Goal: Information Seeking & Learning: Learn about a topic

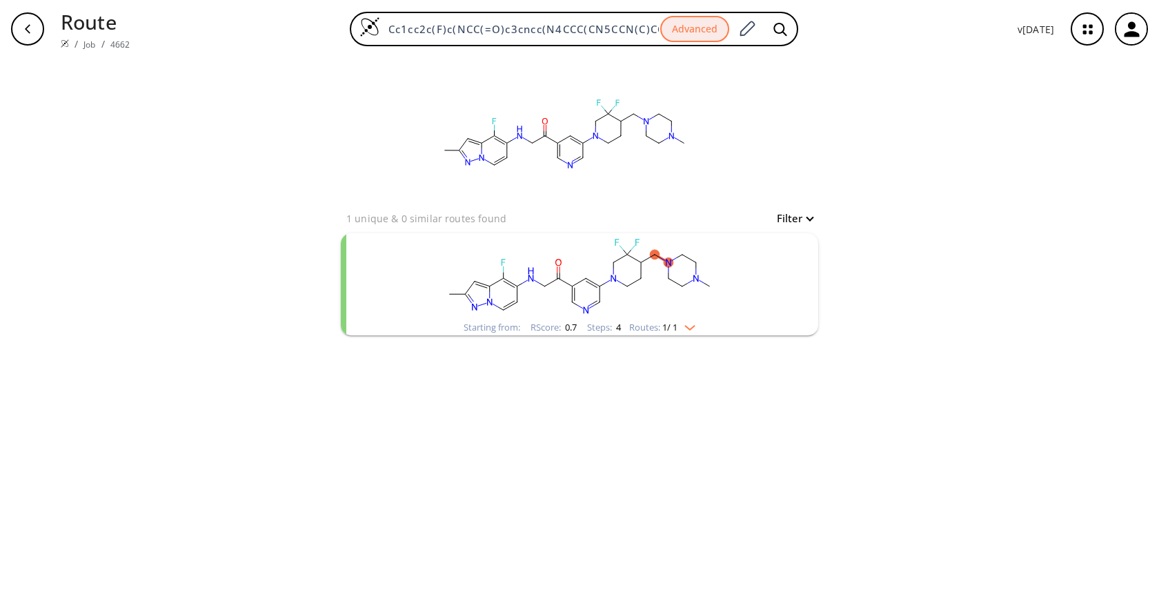
click at [658, 286] on rect "clusters" at bounding box center [579, 276] width 359 height 86
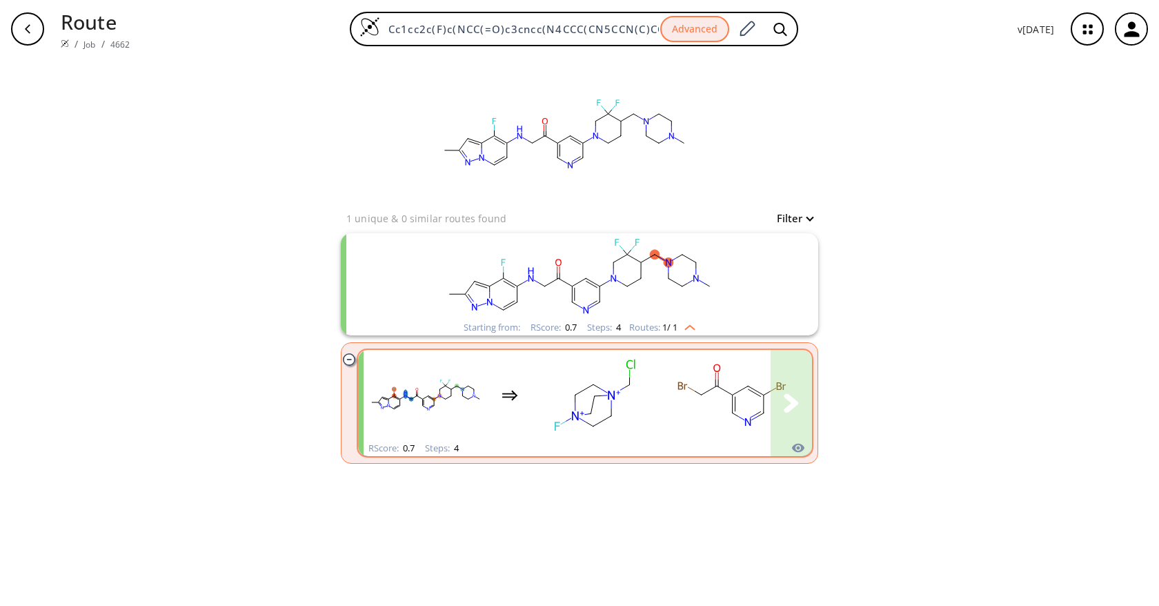
click at [730, 404] on rect "clusters" at bounding box center [732, 395] width 124 height 86
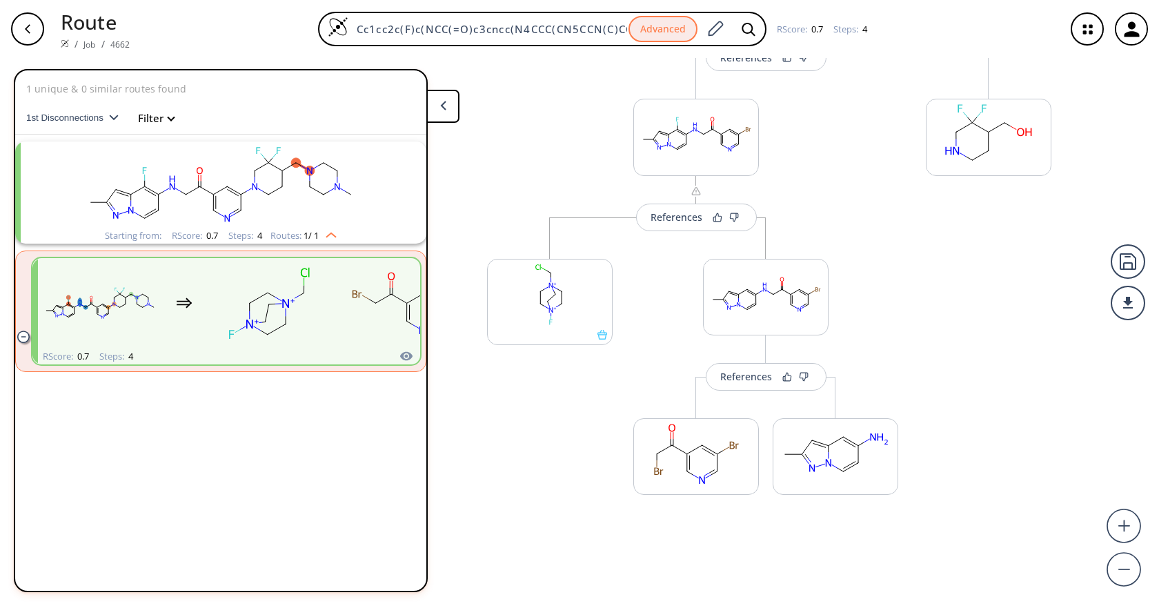
drag, startPoint x: 852, startPoint y: 526, endPoint x: 851, endPoint y: 169, distance: 356.7
click at [851, 203] on div "References More routes from here References More routes from here References Mo…" at bounding box center [606, 326] width 1212 height 537
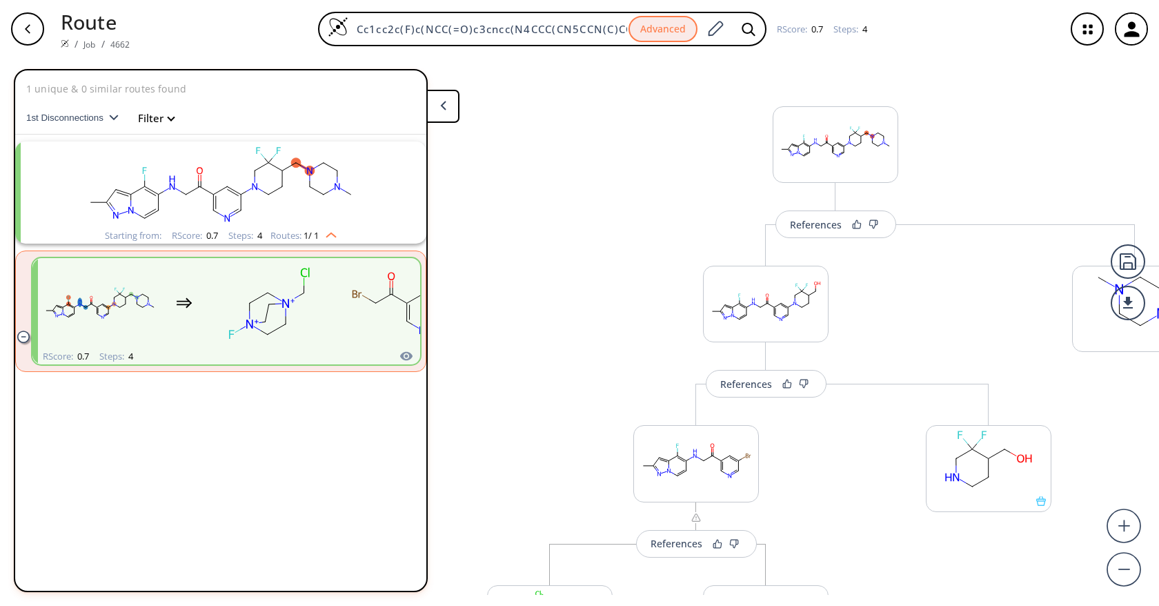
drag, startPoint x: 851, startPoint y: 172, endPoint x: 870, endPoint y: 537, distance: 365.5
click at [870, 537] on div "References More routes from here References More routes from here References Mo…" at bounding box center [606, 326] width 1212 height 537
click at [44, 33] on button "button" at bounding box center [28, 29] width 44 height 44
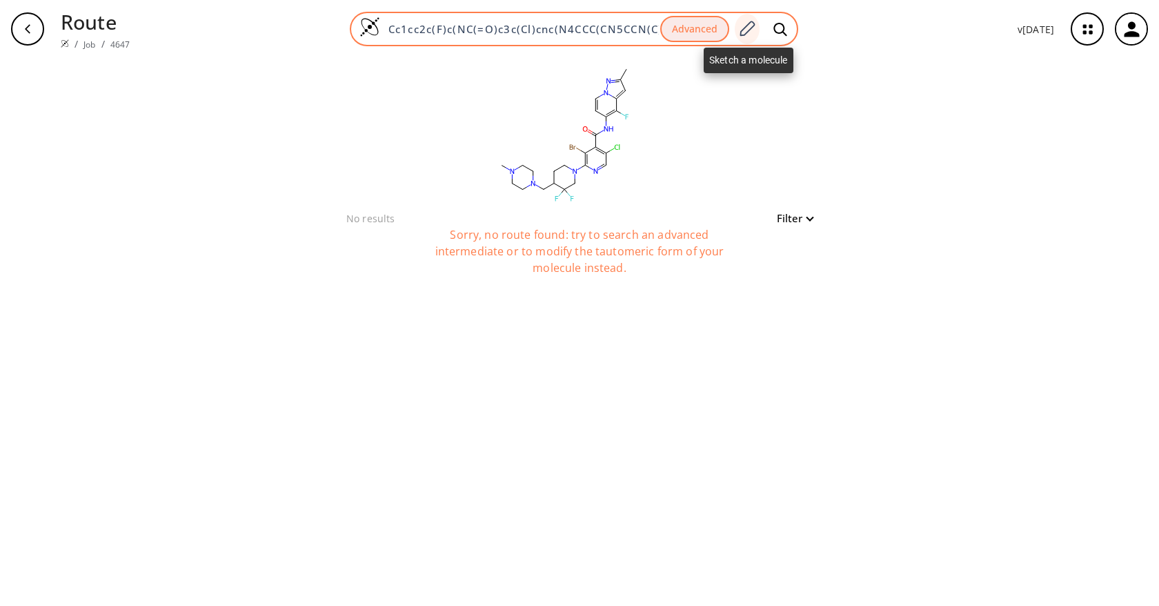
click at [753, 26] on icon at bounding box center [747, 29] width 19 height 18
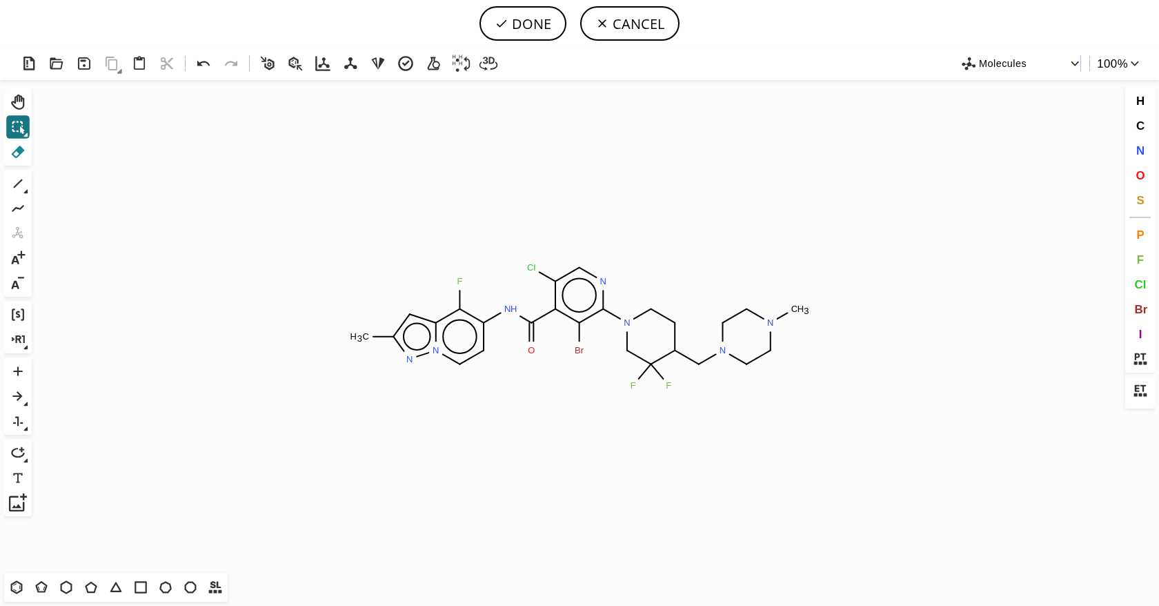
click at [21, 148] on icon at bounding box center [18, 152] width 13 height 12
click at [580, 342] on icon at bounding box center [579, 332] width 14 height 26
click at [580, 353] on tspan "Br" at bounding box center [580, 350] width 10 height 10
click at [540, 31] on button "DONE" at bounding box center [523, 23] width 87 height 34
type input "Cc1n[n]2c(c(c(cc2)NC(c2cc(N3CC(F)(F)C(CN4CCN(C)CC4)CC3)ncc2Cl)=O)F)c1"
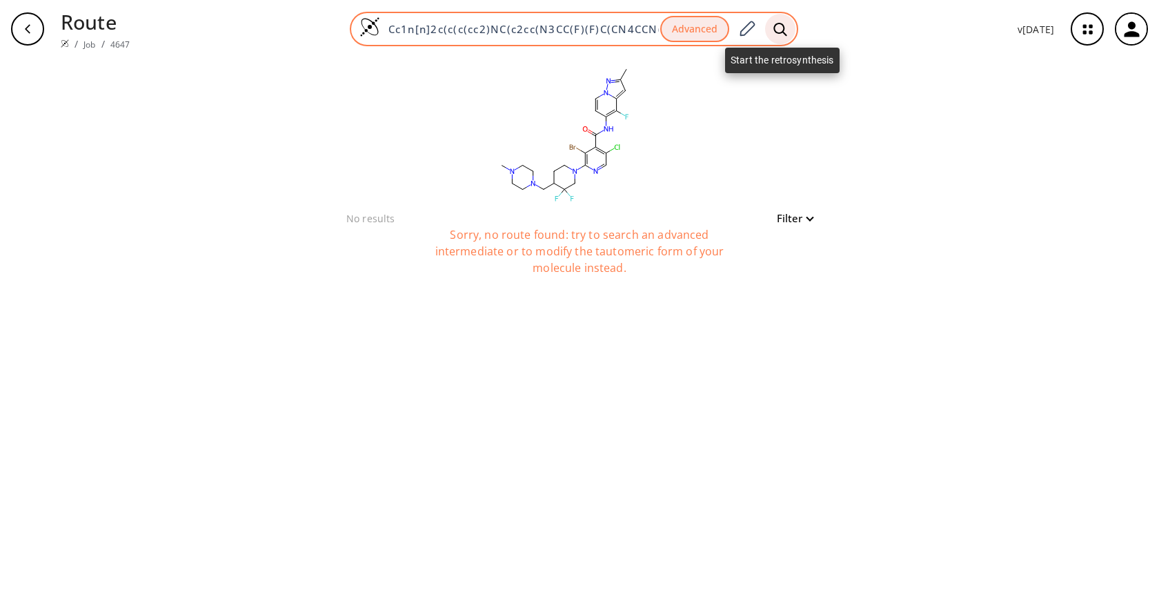
click at [771, 31] on div at bounding box center [780, 29] width 30 height 30
click at [756, 26] on icon at bounding box center [747, 29] width 19 height 18
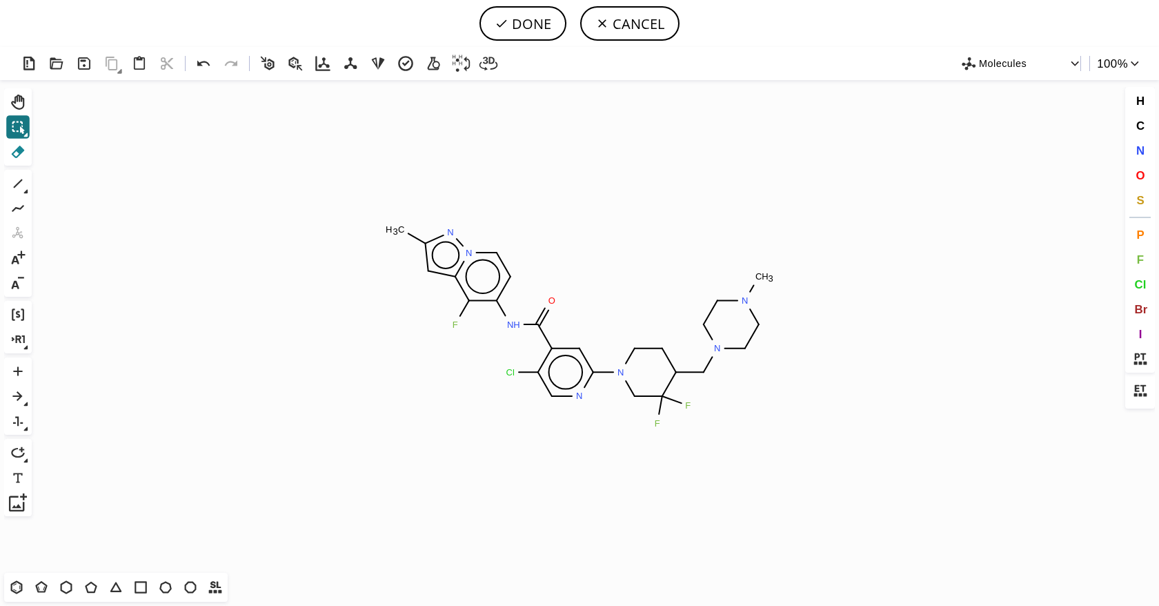
click at [21, 153] on icon at bounding box center [18, 152] width 13 height 12
click at [515, 375] on circle at bounding box center [511, 372] width 18 height 18
click at [548, 25] on button "DONE" at bounding box center [523, 23] width 87 height 34
type input "Cc1cc2c(F)c(NC(=O)c3cc(N4CCC(CN5CCN(C)CC5)C(F)(F)C4)ncc3)cc[n]2n1"
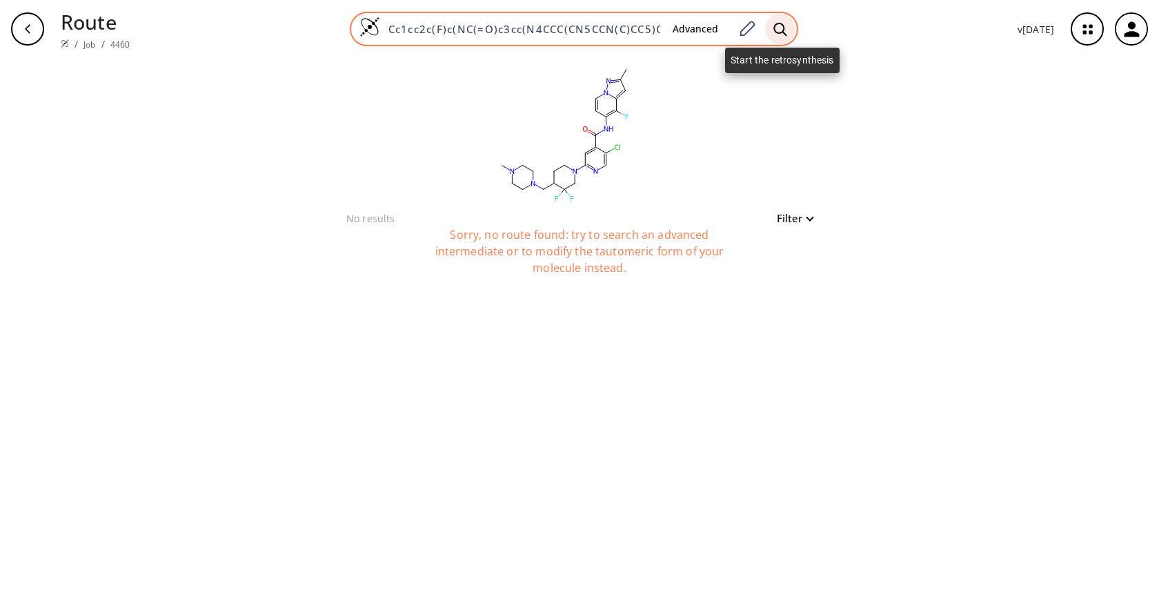
click at [793, 32] on div at bounding box center [780, 29] width 30 height 30
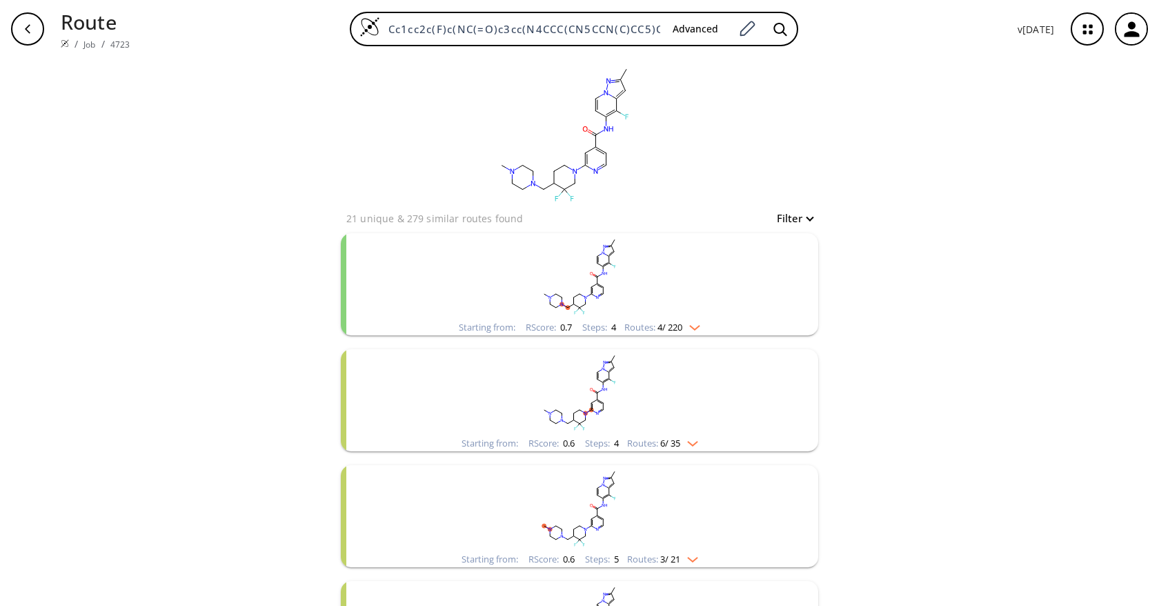
click at [602, 276] on rect "clusters" at bounding box center [579, 276] width 359 height 86
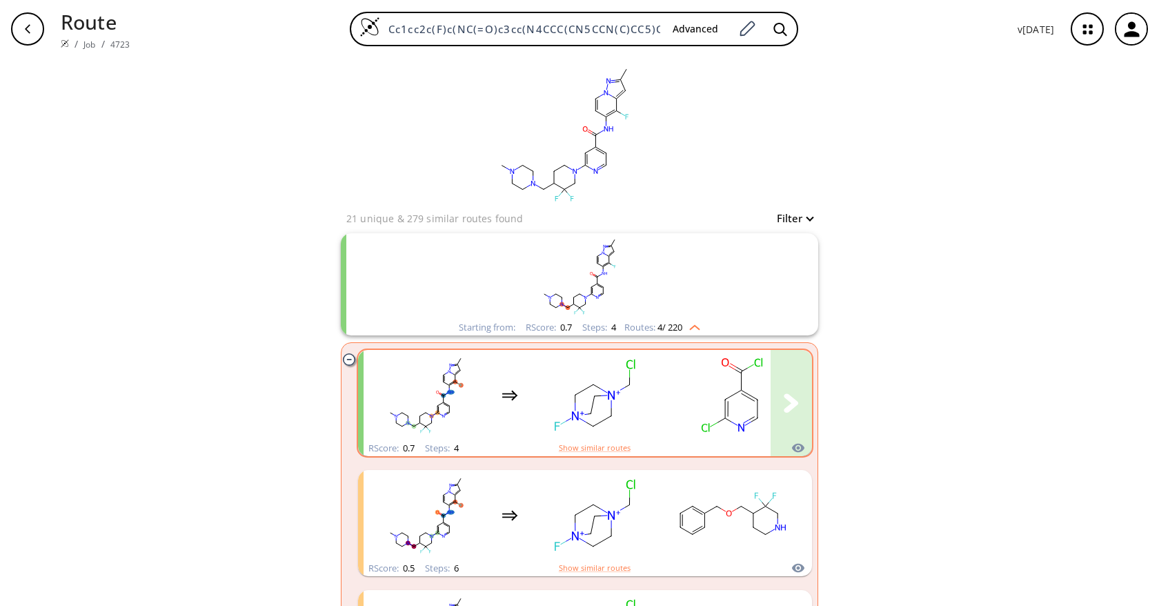
click at [653, 409] on div "clusters" at bounding box center [786, 395] width 845 height 90
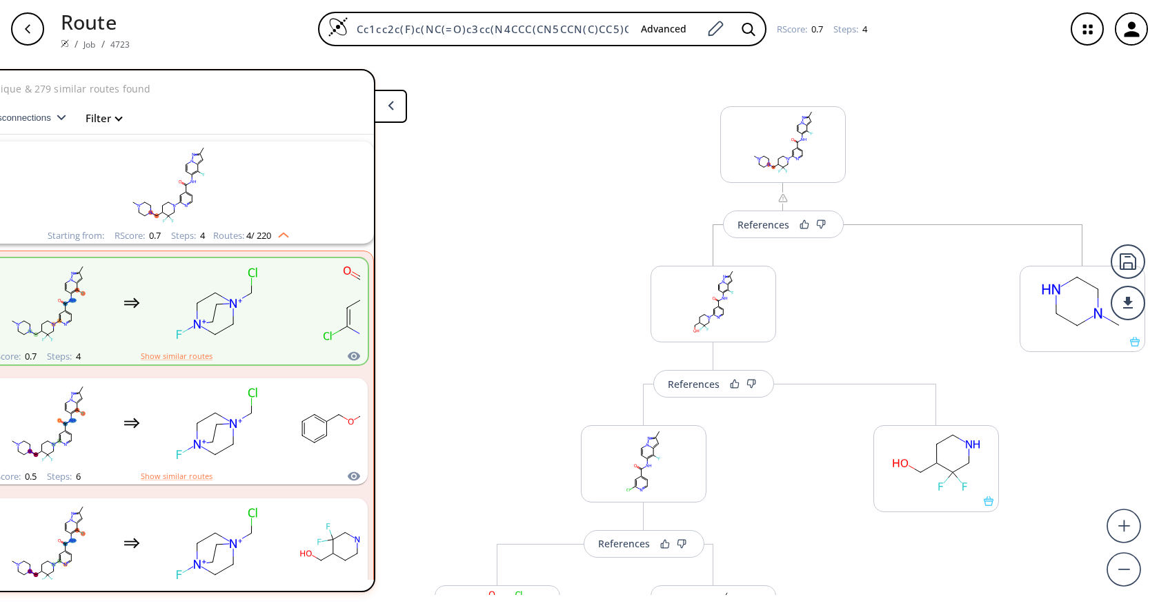
click at [32, 34] on icon "button" at bounding box center [27, 28] width 11 height 11
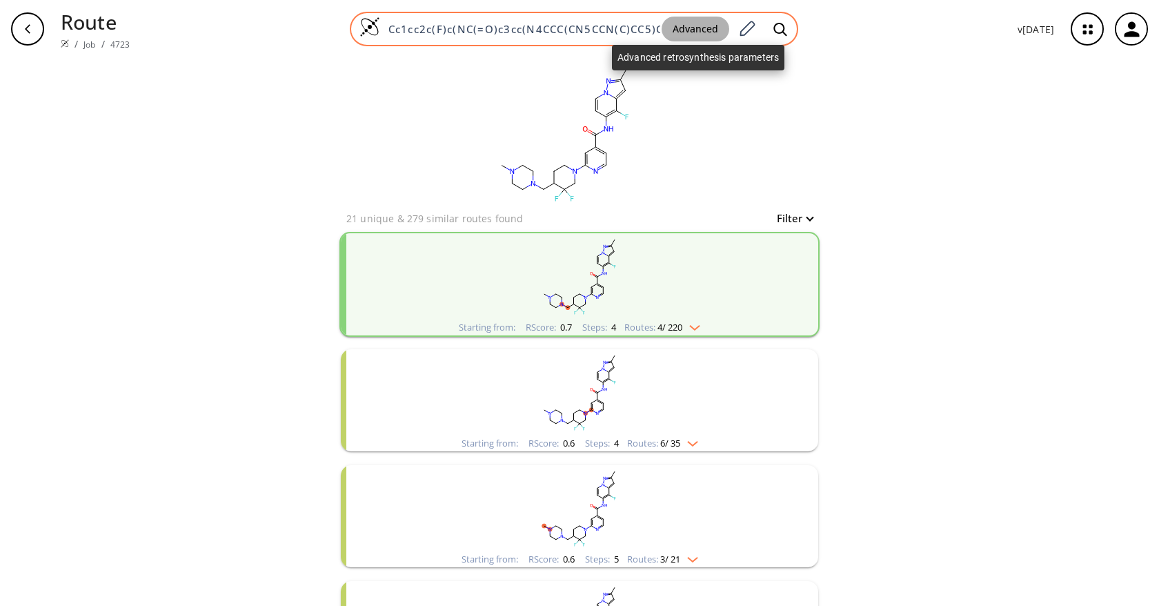
click at [697, 25] on button "Advanced" at bounding box center [696, 30] width 68 height 26
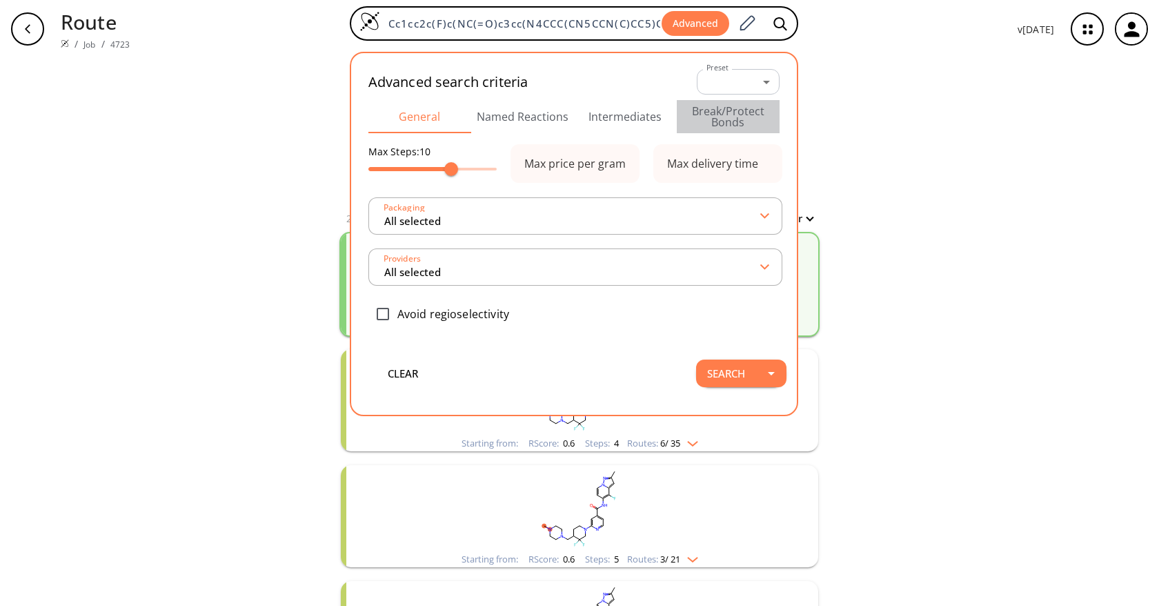
click at [713, 122] on button "Break/Protect Bonds" at bounding box center [728, 116] width 103 height 33
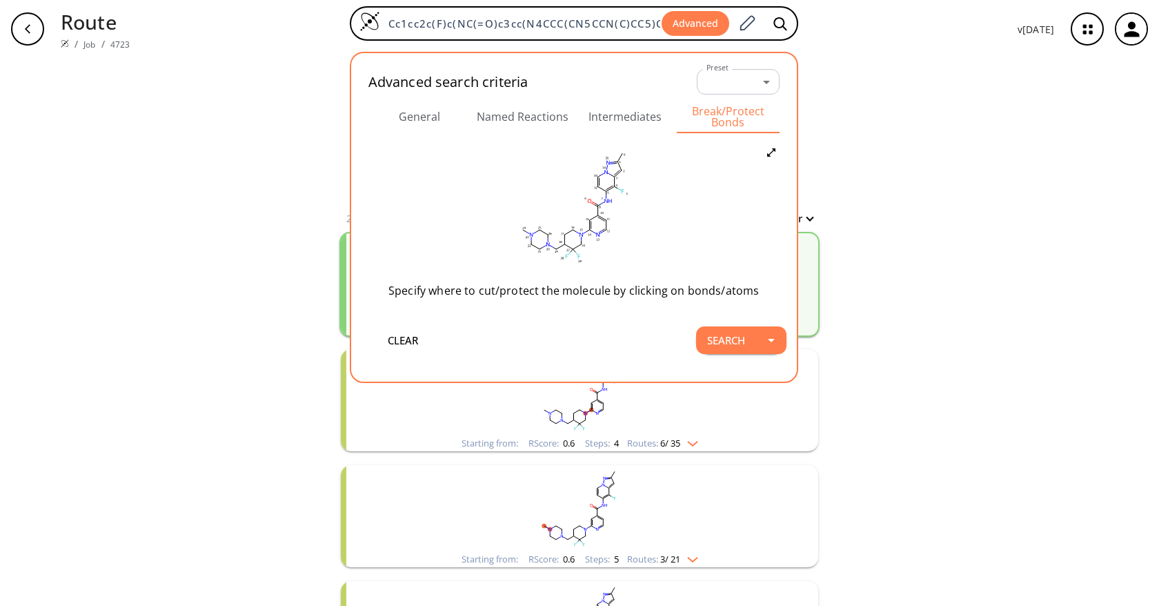
click at [972, 184] on div "clear 21 unique & 279 similar routes found Filter Starting from: RScore : 0.7 S…" at bounding box center [579, 490] width 1159 height 864
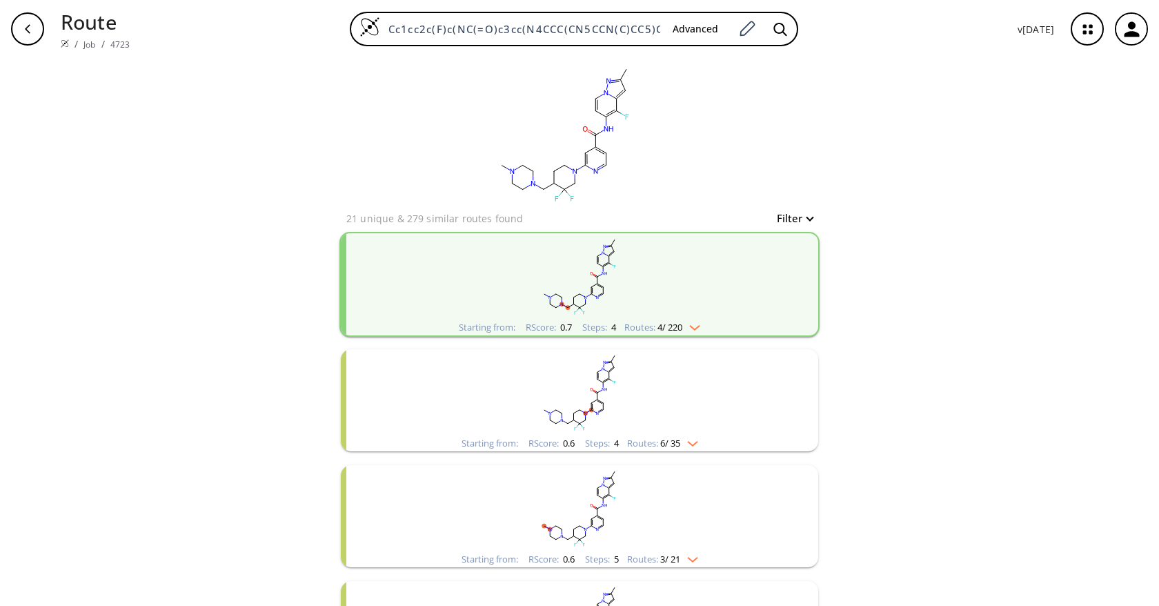
click at [786, 214] on button "Filter" at bounding box center [791, 218] width 44 height 10
click at [786, 214] on div at bounding box center [579, 303] width 1159 height 606
click at [658, 323] on span "4 / 220" at bounding box center [670, 327] width 25 height 9
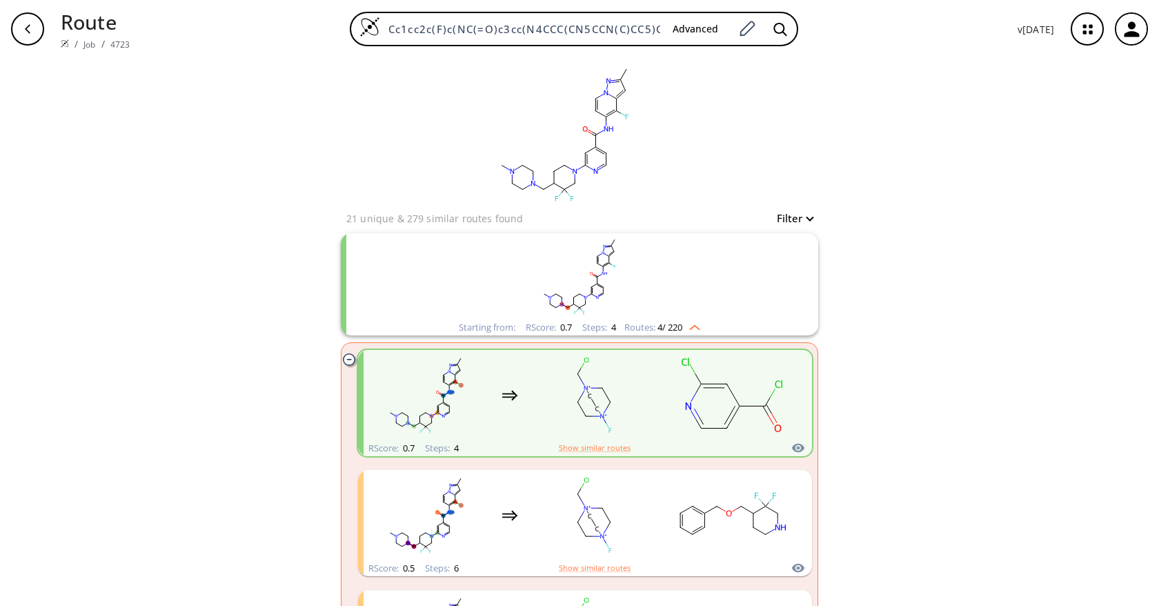
click at [684, 396] on rect "clusters" at bounding box center [732, 395] width 124 height 86
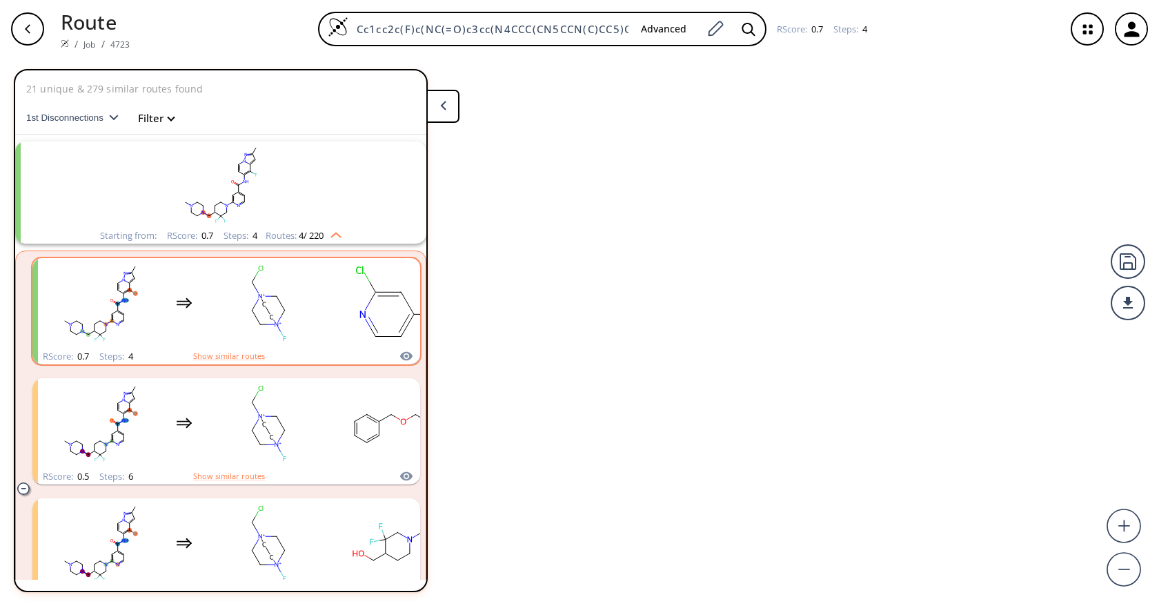
scroll to position [32, 0]
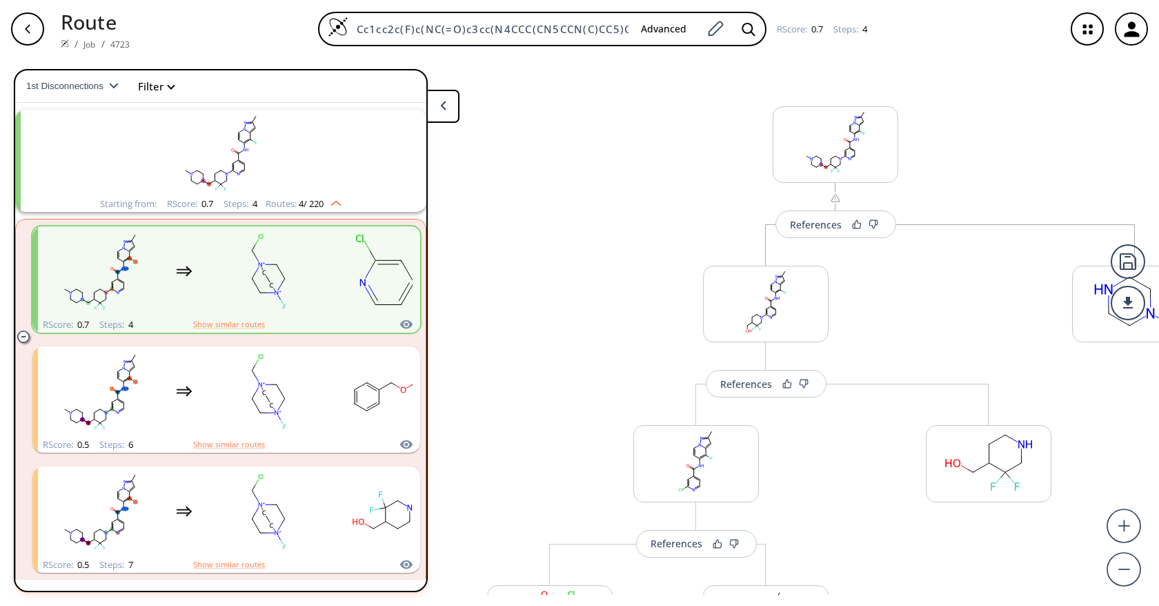
click at [224, 164] on rect "clusters" at bounding box center [220, 153] width 359 height 86
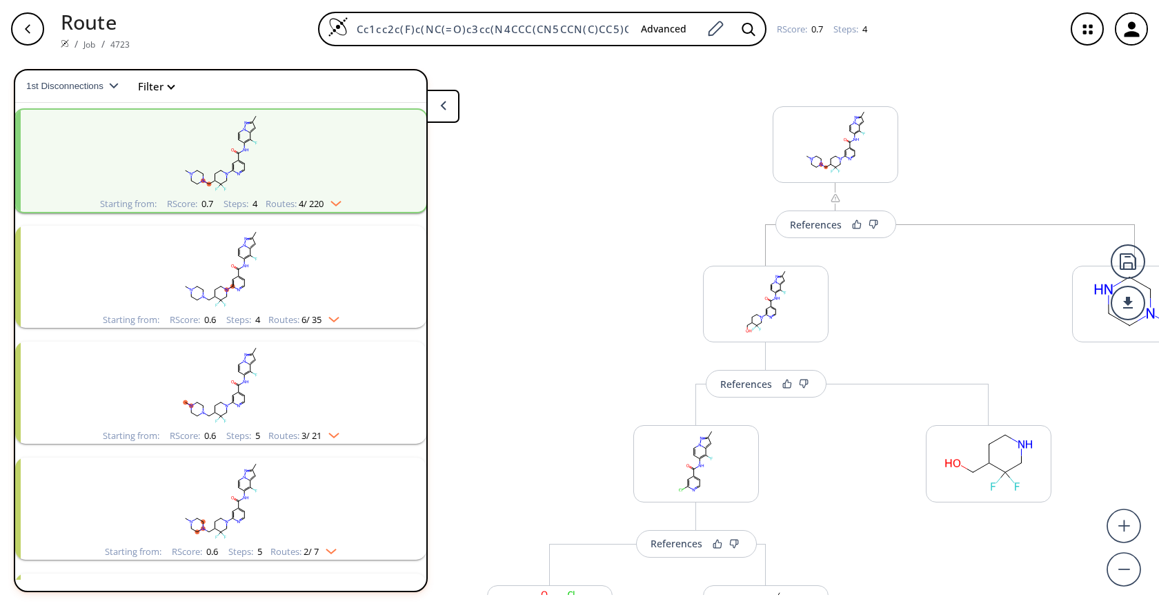
click at [157, 86] on button "Filter" at bounding box center [152, 86] width 44 height 10
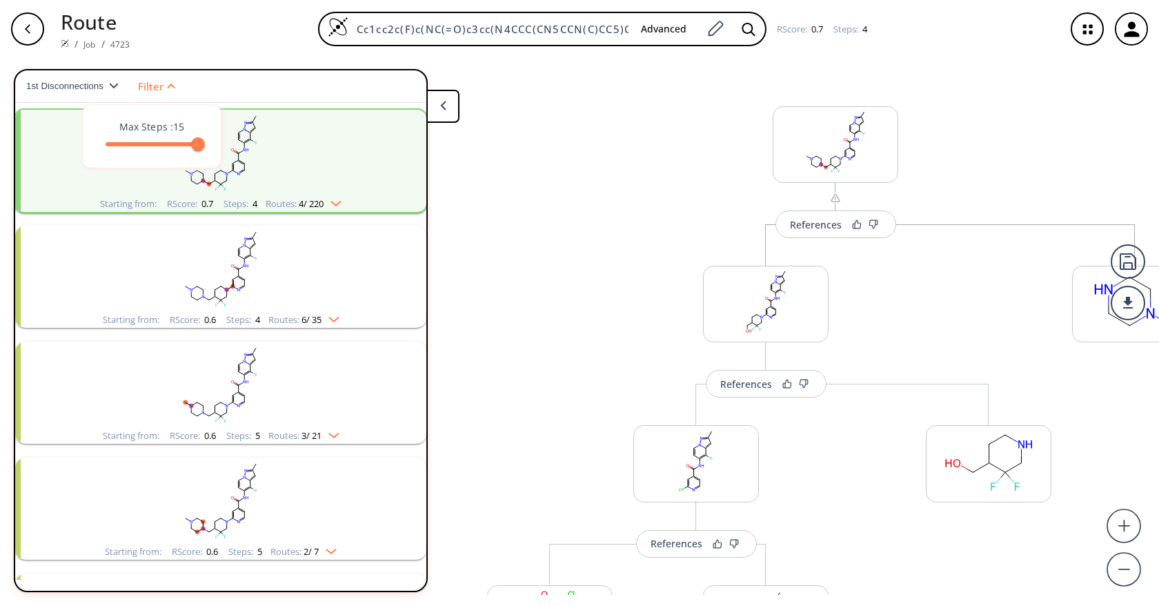
click at [85, 90] on div at bounding box center [237, 330] width 446 height 523
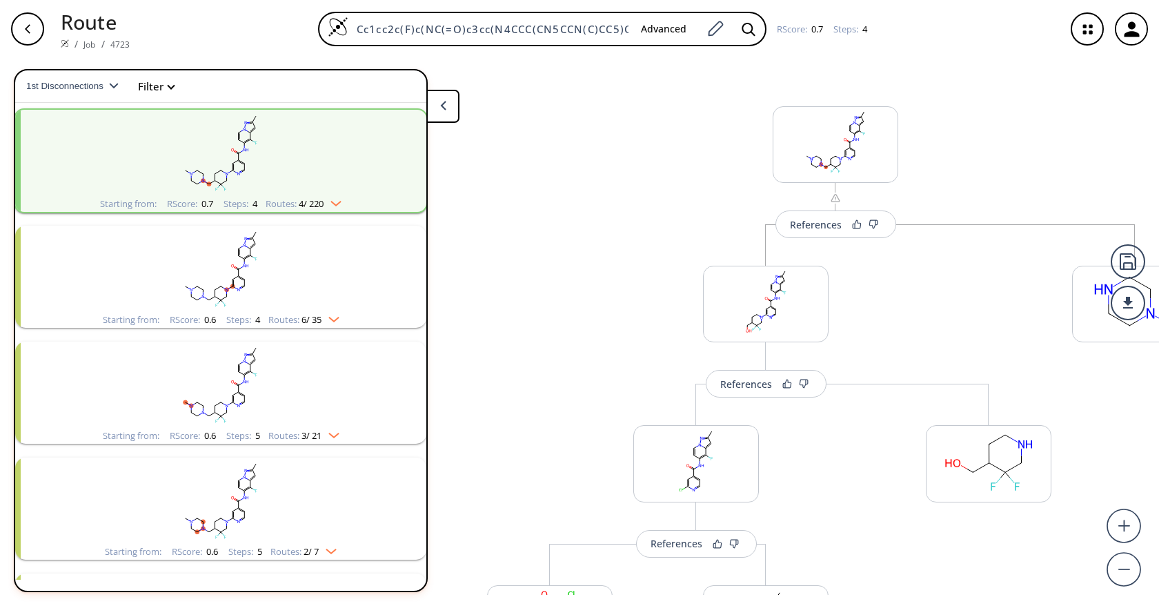
click at [88, 88] on span "1st Disconnections" at bounding box center [67, 86] width 83 height 10
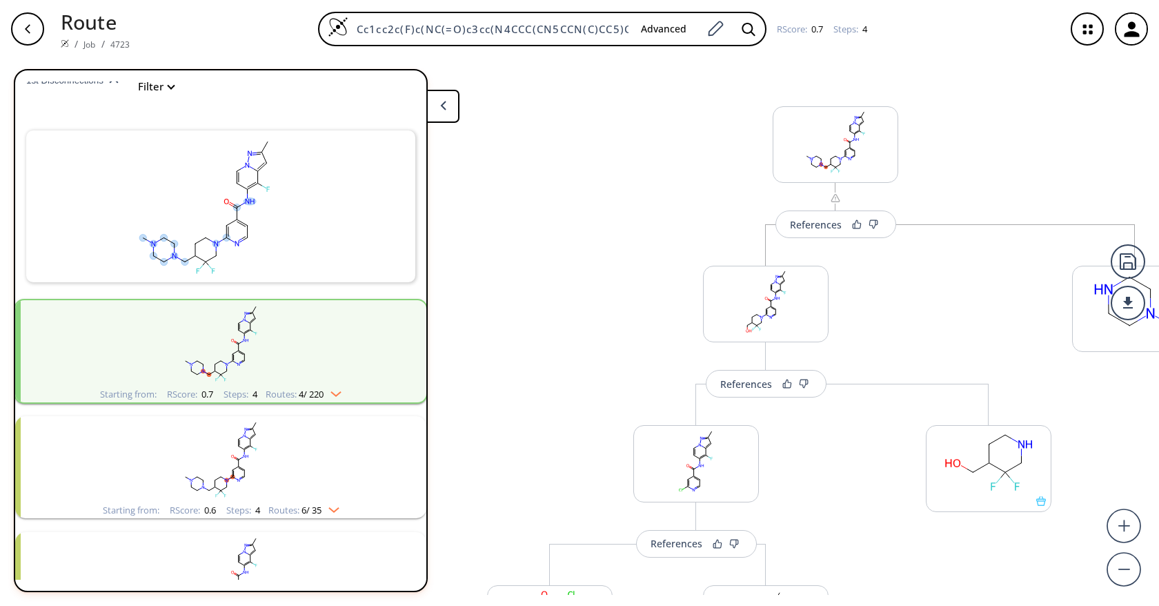
click at [235, 204] on ellipse at bounding box center [236, 207] width 7 height 7
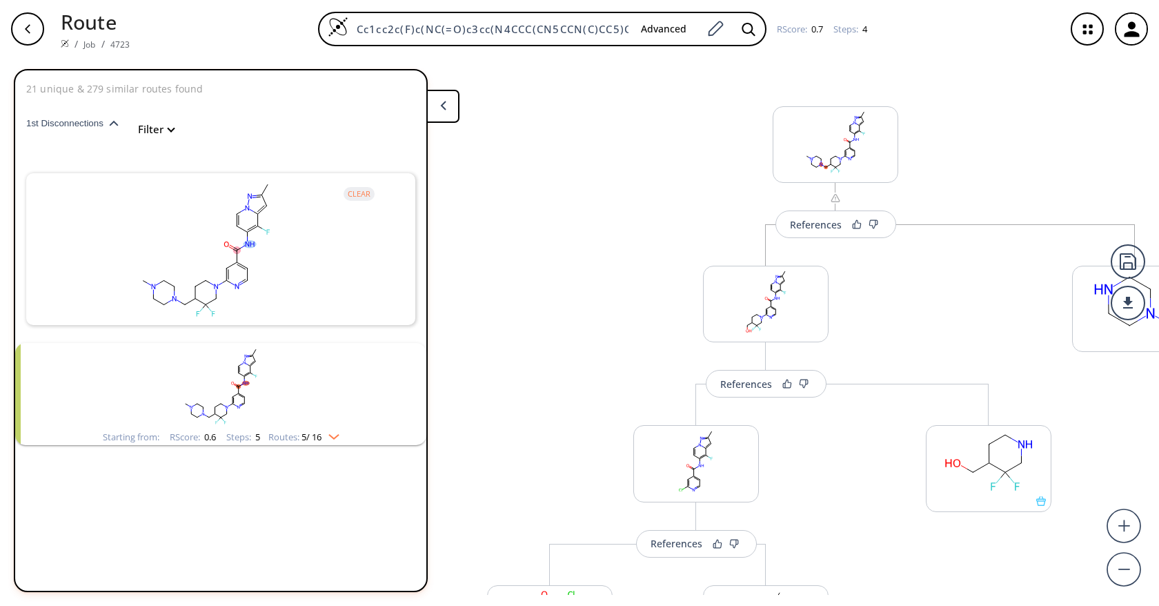
click at [250, 241] on ellipse at bounding box center [250, 244] width 12 height 8
click at [307, 380] on rect "clusters" at bounding box center [220, 386] width 359 height 86
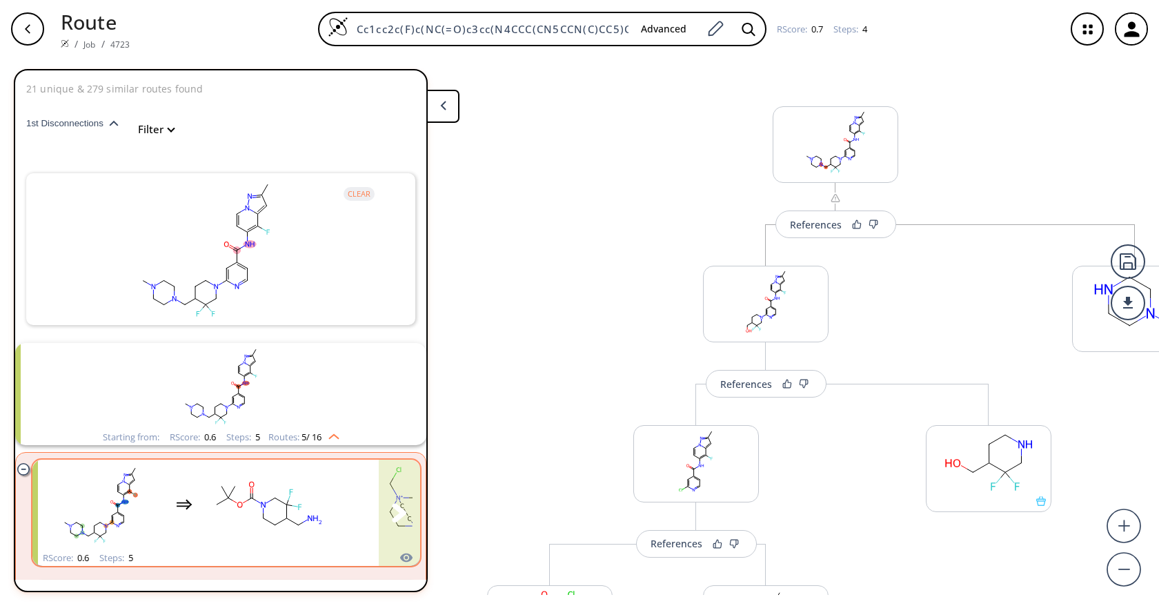
click at [359, 508] on rect "clusters" at bounding box center [406, 505] width 124 height 86
click at [313, 507] on rect "clusters" at bounding box center [268, 505] width 124 height 86
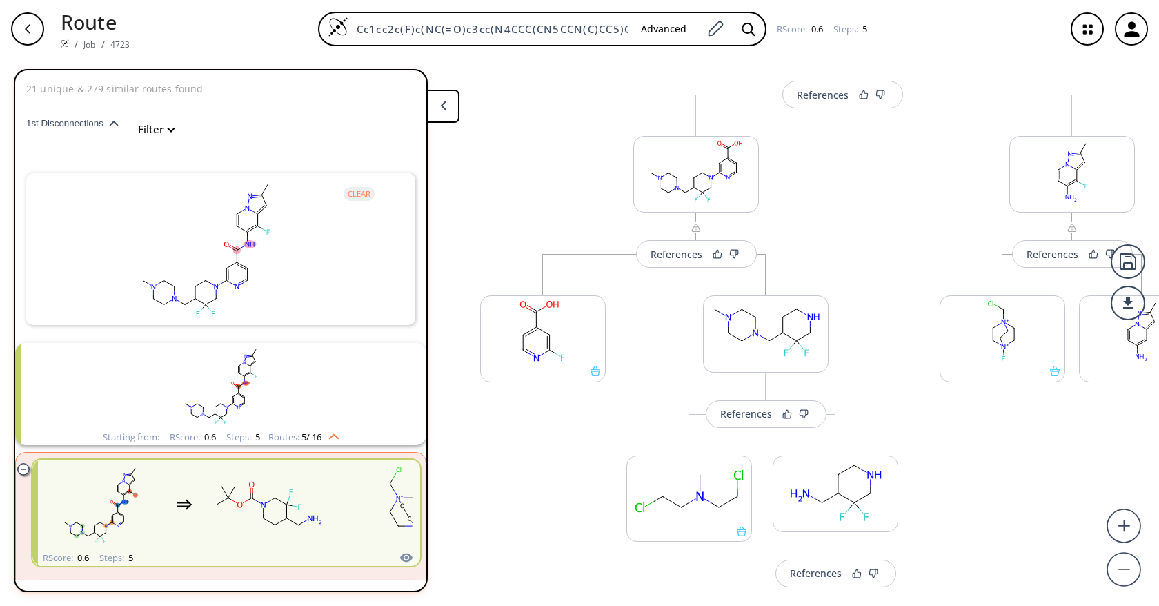
scroll to position [90, 0]
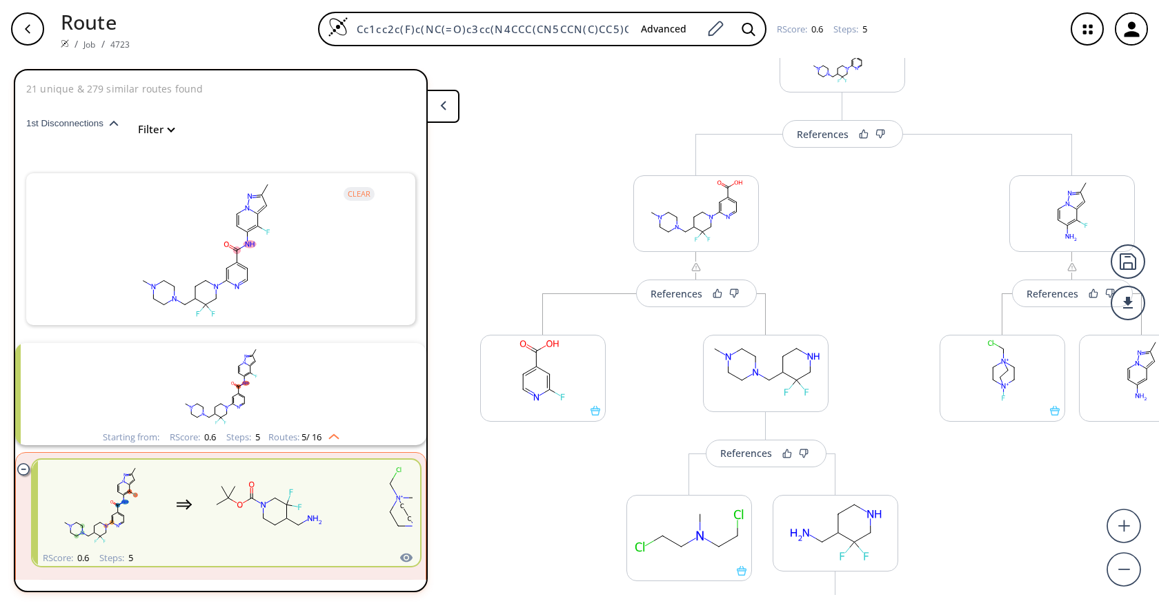
drag, startPoint x: 903, startPoint y: 470, endPoint x: 929, endPoint y: 466, distance: 26.5
click at [929, 462] on div "References More routes from here References More routes from here More routes f…" at bounding box center [612, 326] width 1225 height 537
click at [916, 302] on div "More routes from here References More routes from here More routes from here Re…" at bounding box center [766, 558] width 306 height 530
click at [493, 124] on div "References More routes from here References More routes from here More routes f…" at bounding box center [843, 426] width 766 height 904
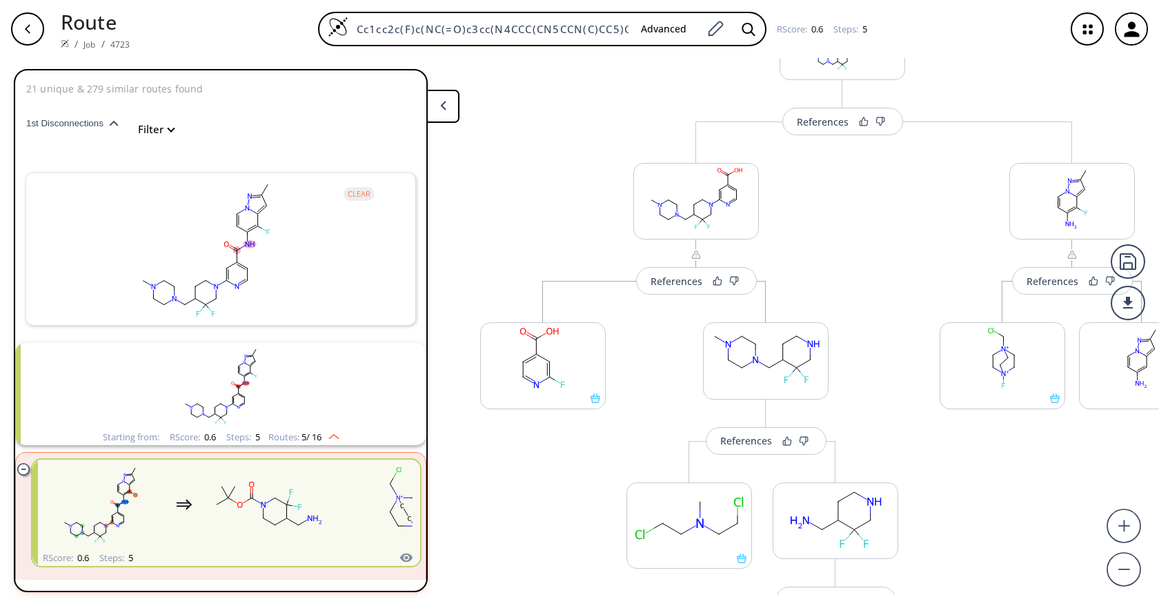
scroll to position [106, 0]
click at [20, 35] on div "button" at bounding box center [27, 28] width 33 height 33
click at [34, 26] on div "button" at bounding box center [27, 28] width 33 height 33
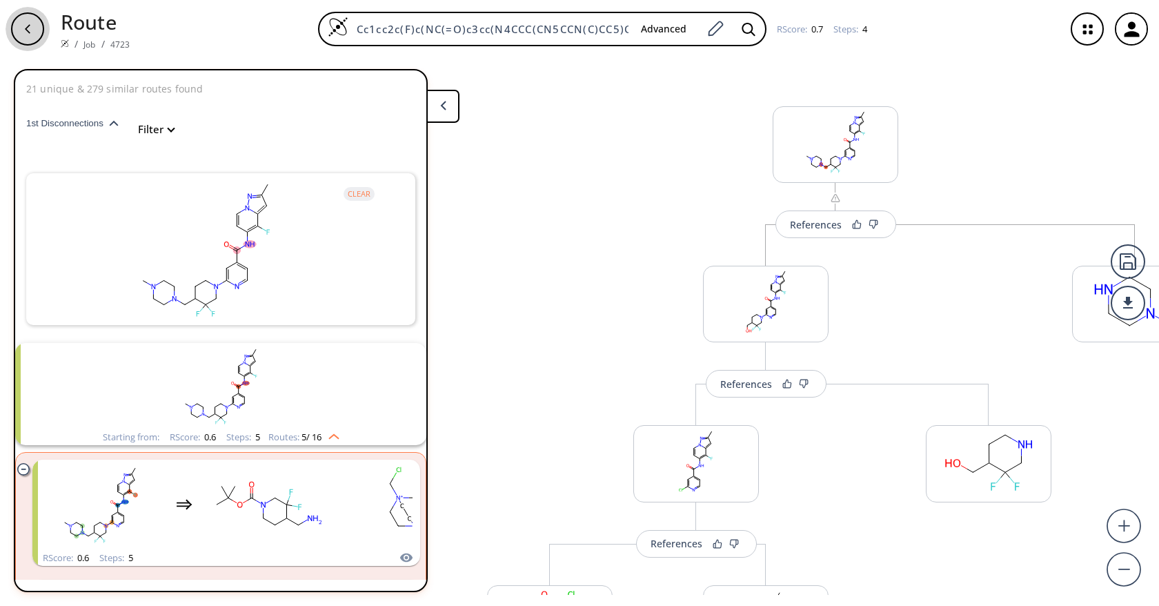
click at [28, 24] on icon "button" at bounding box center [27, 28] width 11 height 11
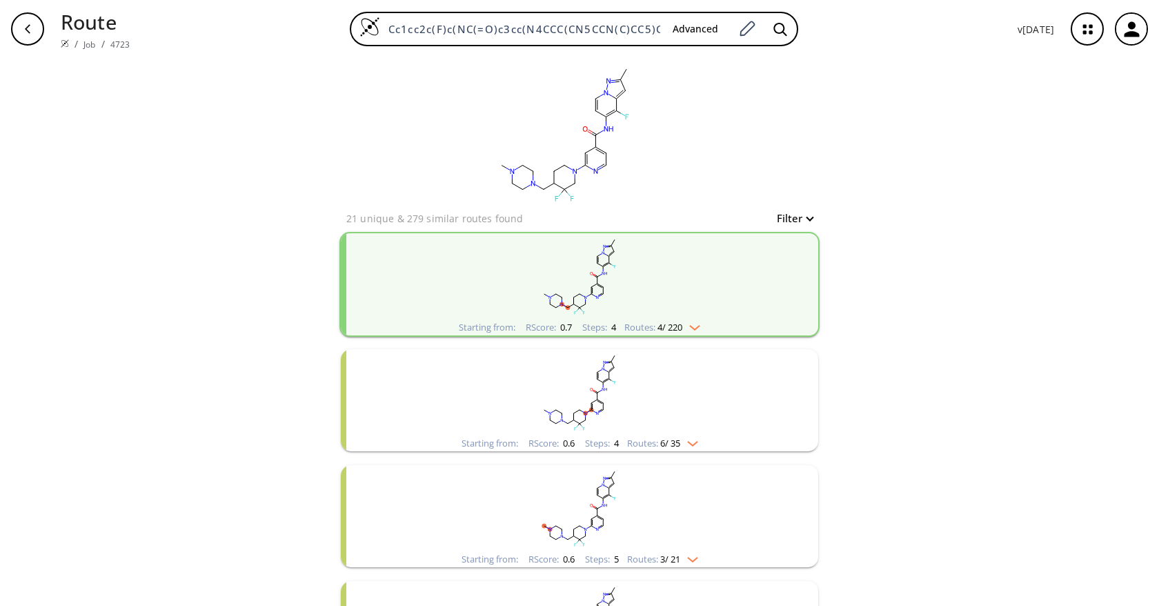
click at [1083, 32] on icon "button" at bounding box center [1087, 29] width 9 height 9
